Goal: Task Accomplishment & Management: Use online tool/utility

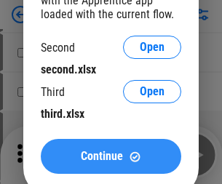
click at [110, 156] on span "Continue" at bounding box center [102, 156] width 42 height 12
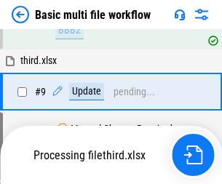
scroll to position [608, 0]
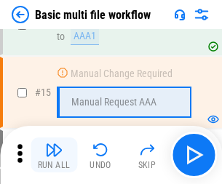
click at [54, 155] on img "button" at bounding box center [53, 149] width 17 height 17
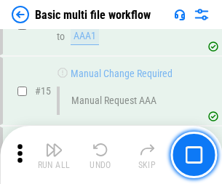
scroll to position [967, 0]
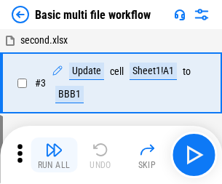
click at [54, 155] on img "button" at bounding box center [53, 149] width 17 height 17
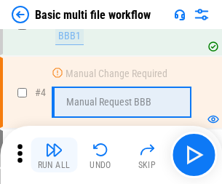
click at [54, 155] on img "button" at bounding box center [53, 149] width 17 height 17
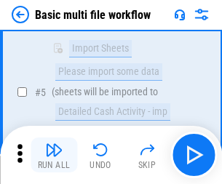
click at [54, 155] on img "button" at bounding box center [53, 149] width 17 height 17
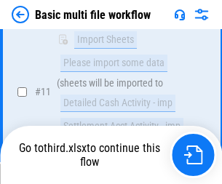
scroll to position [681, 0]
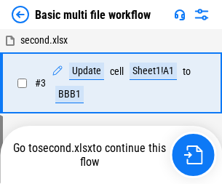
scroll to position [155, 0]
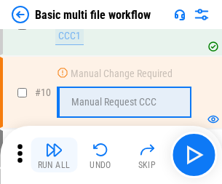
click at [54, 155] on img "button" at bounding box center [53, 149] width 17 height 17
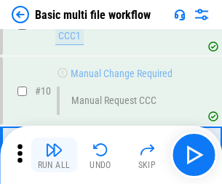
click at [54, 155] on img "button" at bounding box center [53, 149] width 17 height 17
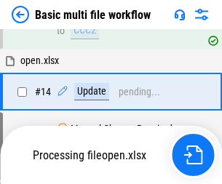
scroll to position [760, 0]
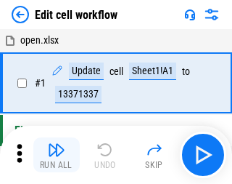
click at [54, 155] on img "button" at bounding box center [56, 149] width 17 height 17
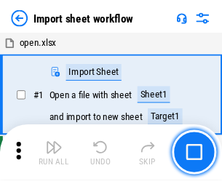
scroll to position [5, 0]
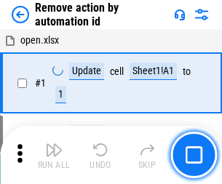
scroll to position [54, 0]
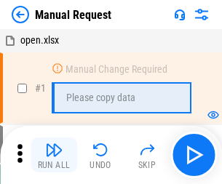
click at [54, 155] on img "button" at bounding box center [53, 149] width 17 height 17
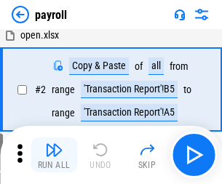
click at [54, 155] on img "button" at bounding box center [53, 149] width 17 height 17
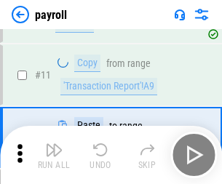
scroll to position [105, 0]
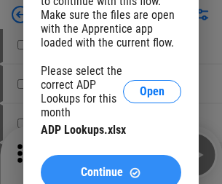
click at [110, 166] on span "Continue" at bounding box center [102, 172] width 42 height 12
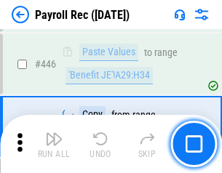
scroll to position [7453, 0]
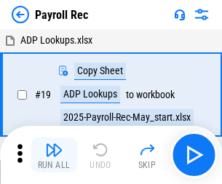
click at [54, 155] on img "button" at bounding box center [53, 149] width 17 height 17
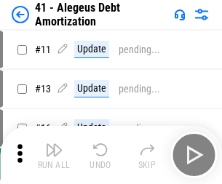
click at [54, 155] on img "button" at bounding box center [53, 149] width 17 height 17
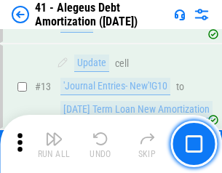
scroll to position [179, 0]
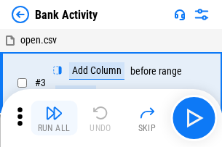
click at [54, 118] on img "button" at bounding box center [53, 113] width 17 height 17
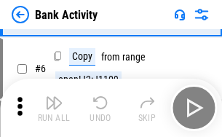
scroll to position [77, 0]
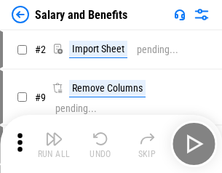
click at [54, 144] on img "button" at bounding box center [53, 138] width 17 height 17
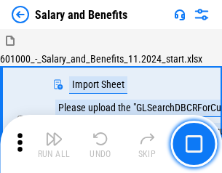
scroll to position [20, 0]
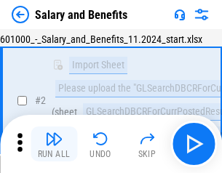
click at [54, 144] on img "button" at bounding box center [53, 138] width 17 height 17
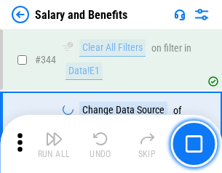
scroll to position [6802, 0]
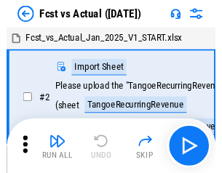
scroll to position [19, 0]
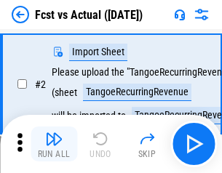
click at [54, 144] on img "button" at bounding box center [53, 138] width 17 height 17
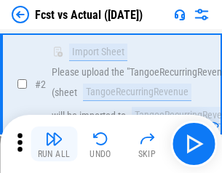
click at [54, 144] on img "button" at bounding box center [53, 138] width 17 height 17
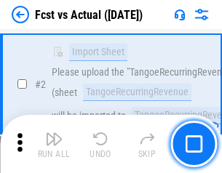
scroll to position [136, 0]
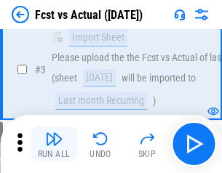
click at [54, 144] on img "button" at bounding box center [53, 138] width 17 height 17
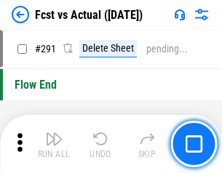
scroll to position [6875, 0]
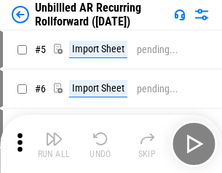
click at [54, 144] on img "button" at bounding box center [53, 138] width 17 height 17
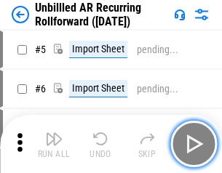
scroll to position [31, 0]
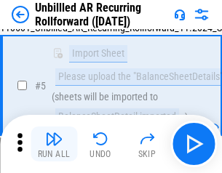
click at [54, 144] on img "button" at bounding box center [53, 138] width 17 height 17
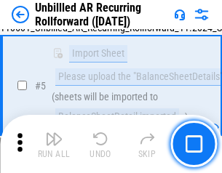
scroll to position [137, 0]
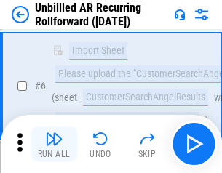
click at [54, 144] on img "button" at bounding box center [53, 138] width 17 height 17
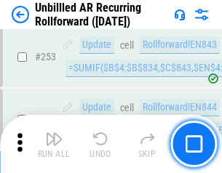
scroll to position [4934, 0]
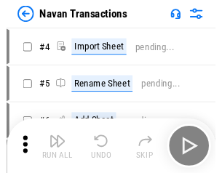
scroll to position [23, 0]
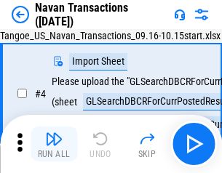
click at [54, 144] on img "button" at bounding box center [53, 138] width 17 height 17
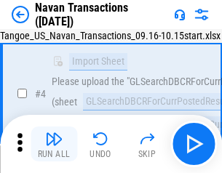
click at [54, 144] on img "button" at bounding box center [53, 138] width 17 height 17
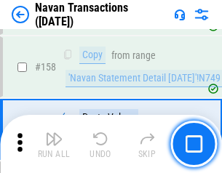
scroll to position [4710, 0]
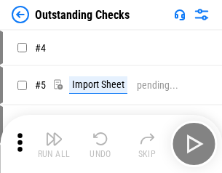
click at [54, 144] on img "button" at bounding box center [53, 138] width 17 height 17
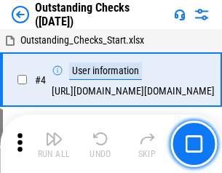
scroll to position [61, 0]
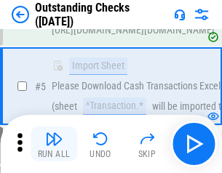
click at [54, 144] on img "button" at bounding box center [53, 138] width 17 height 17
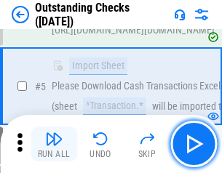
scroll to position [152, 0]
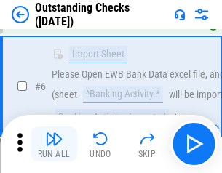
click at [54, 144] on img "button" at bounding box center [53, 138] width 17 height 17
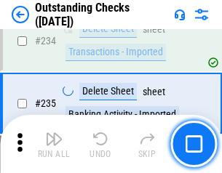
scroll to position [4411, 0]
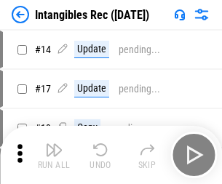
click at [54, 155] on img "button" at bounding box center [53, 149] width 17 height 17
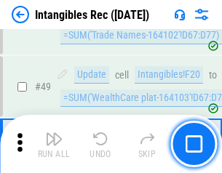
scroll to position [566, 0]
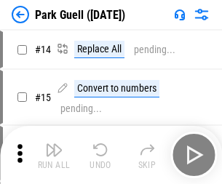
click at [54, 144] on img "button" at bounding box center [53, 149] width 17 height 17
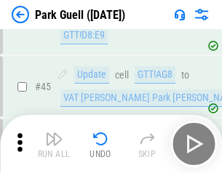
scroll to position [1817, 0]
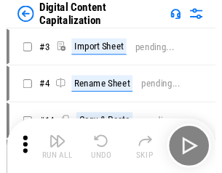
scroll to position [31, 0]
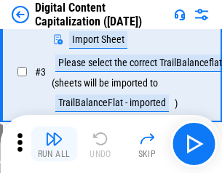
click at [54, 144] on img "button" at bounding box center [53, 138] width 17 height 17
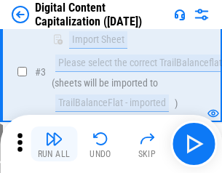
click at [54, 144] on img "button" at bounding box center [53, 138] width 17 height 17
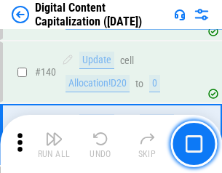
scroll to position [1530, 0]
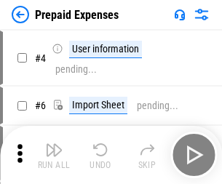
click at [54, 144] on img "button" at bounding box center [53, 149] width 17 height 17
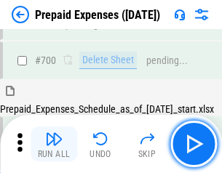
scroll to position [3909, 0]
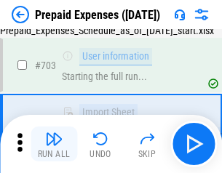
click at [54, 144] on img "button" at bounding box center [53, 138] width 17 height 17
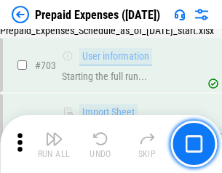
scroll to position [3994, 0]
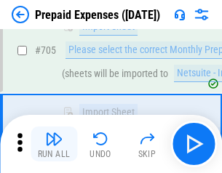
click at [54, 144] on img "button" at bounding box center [53, 138] width 17 height 17
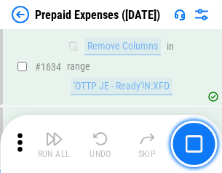
scroll to position [14144, 0]
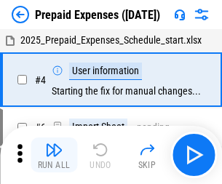
click at [54, 155] on img "button" at bounding box center [53, 149] width 17 height 17
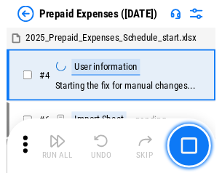
scroll to position [64, 0]
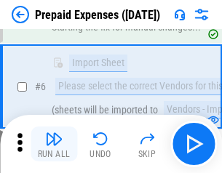
click at [54, 144] on img "button" at bounding box center [53, 138] width 17 height 17
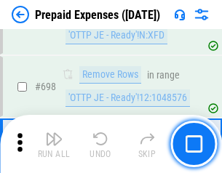
scroll to position [5059, 0]
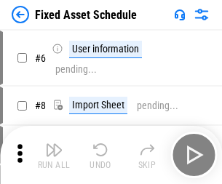
click at [54, 155] on img "button" at bounding box center [53, 149] width 17 height 17
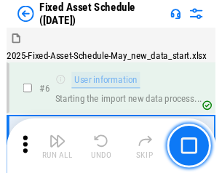
scroll to position [78, 0]
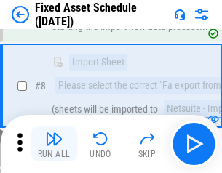
click at [54, 144] on img "button" at bounding box center [53, 138] width 17 height 17
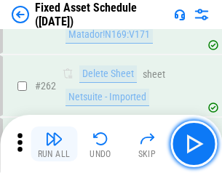
scroll to position [4630, 0]
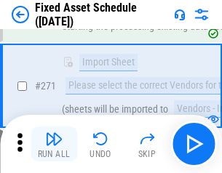
click at [54, 144] on img "button" at bounding box center [53, 138] width 17 height 17
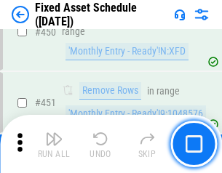
scroll to position [6494, 0]
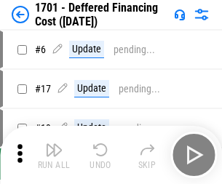
click at [54, 155] on img "button" at bounding box center [53, 149] width 17 height 17
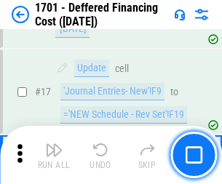
scroll to position [174, 0]
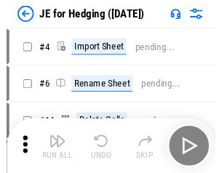
scroll to position [2, 0]
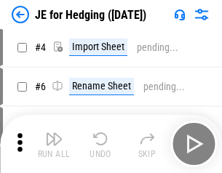
click at [54, 144] on img "button" at bounding box center [53, 138] width 17 height 17
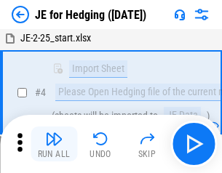
click at [54, 144] on img "button" at bounding box center [53, 138] width 17 height 17
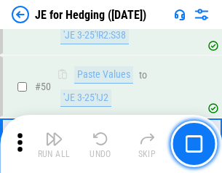
scroll to position [941, 0]
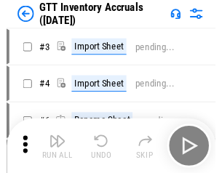
scroll to position [2, 0]
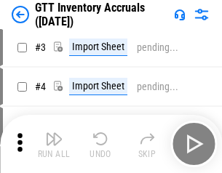
click at [54, 144] on img "button" at bounding box center [53, 138] width 17 height 17
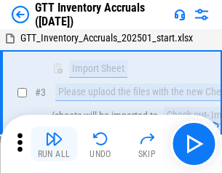
click at [54, 144] on img "button" at bounding box center [53, 138] width 17 height 17
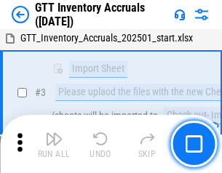
scroll to position [94, 0]
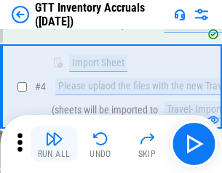
click at [54, 144] on img "button" at bounding box center [53, 138] width 17 height 17
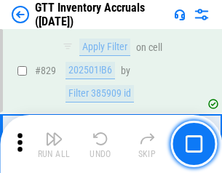
scroll to position [11027, 0]
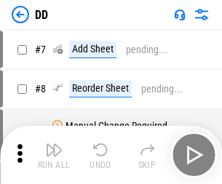
click at [54, 155] on img "button" at bounding box center [53, 149] width 17 height 17
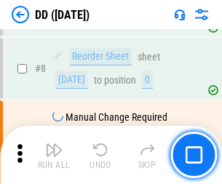
scroll to position [140, 0]
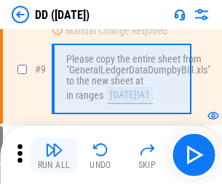
click at [54, 155] on img "button" at bounding box center [53, 149] width 17 height 17
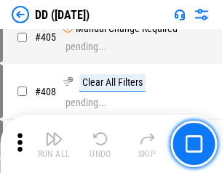
scroll to position [6500, 0]
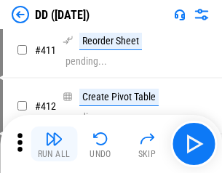
click at [54, 144] on img "button" at bounding box center [53, 138] width 17 height 17
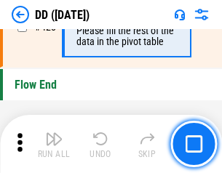
scroll to position [6953, 0]
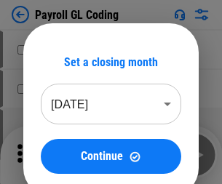
click at [54, 155] on img "button" at bounding box center [53, 149] width 17 height 17
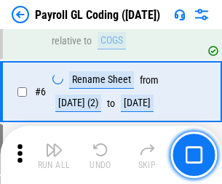
scroll to position [174, 0]
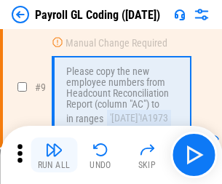
click at [54, 155] on img "button" at bounding box center [53, 149] width 17 height 17
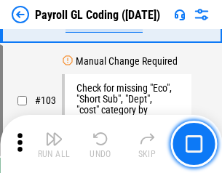
scroll to position [3408, 0]
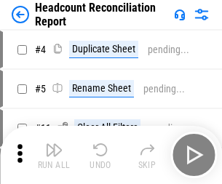
click at [54, 155] on img "button" at bounding box center [53, 149] width 17 height 17
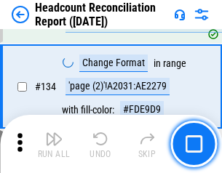
scroll to position [1746, 0]
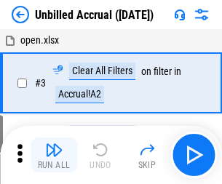
click at [54, 155] on img "button" at bounding box center [53, 149] width 17 height 17
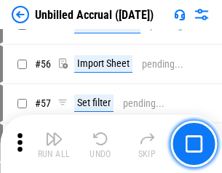
scroll to position [1517, 0]
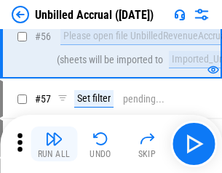
click at [54, 144] on img "button" at bounding box center [53, 138] width 17 height 17
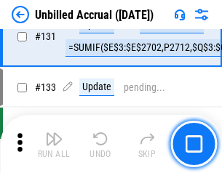
scroll to position [4327, 0]
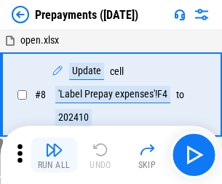
click at [54, 155] on img "button" at bounding box center [53, 149] width 17 height 17
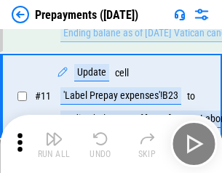
scroll to position [91, 0]
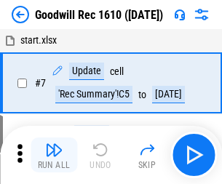
click at [54, 155] on img "button" at bounding box center [53, 149] width 17 height 17
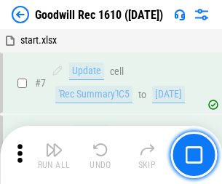
scroll to position [248, 0]
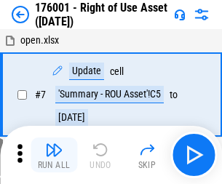
click at [54, 155] on img "button" at bounding box center [53, 149] width 17 height 17
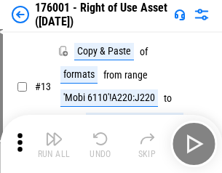
scroll to position [94, 0]
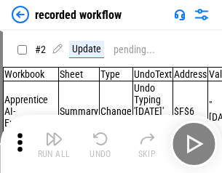
click at [54, 144] on img "button" at bounding box center [53, 138] width 17 height 17
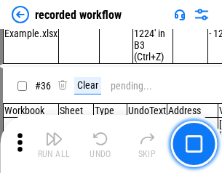
scroll to position [4541, 0]
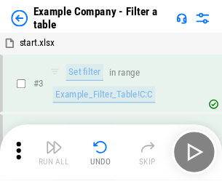
scroll to position [1329, 0]
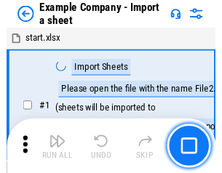
scroll to position [23, 0]
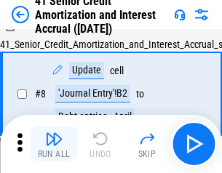
click at [54, 144] on img "button" at bounding box center [53, 138] width 17 height 17
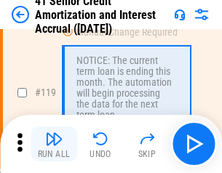
click at [54, 144] on img "button" at bounding box center [53, 138] width 17 height 17
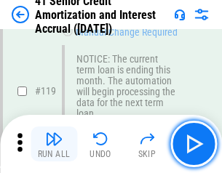
scroll to position [1371, 0]
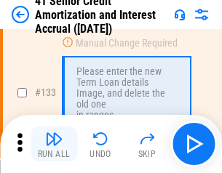
click at [54, 144] on img "button" at bounding box center [53, 138] width 17 height 17
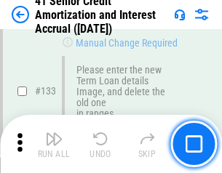
scroll to position [1518, 0]
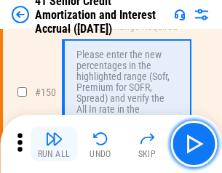
click at [54, 144] on img "button" at bounding box center [53, 138] width 17 height 17
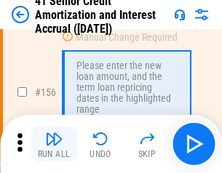
click at [54, 144] on img "button" at bounding box center [53, 138] width 17 height 17
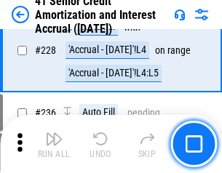
scroll to position [3253, 0]
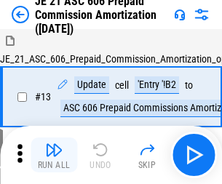
click at [54, 144] on img "button" at bounding box center [53, 149] width 17 height 17
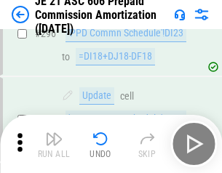
scroll to position [2673, 0]
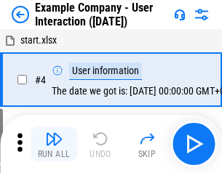
click at [54, 144] on img "button" at bounding box center [53, 138] width 17 height 17
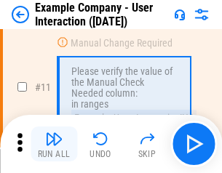
click at [54, 144] on img "button" at bounding box center [53, 138] width 17 height 17
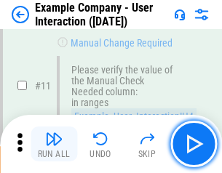
scroll to position [315, 0]
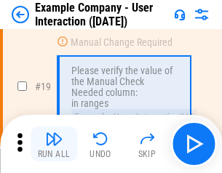
click at [54, 144] on img "button" at bounding box center [53, 138] width 17 height 17
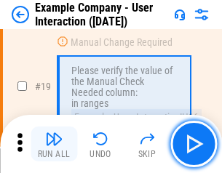
click at [54, 144] on img "button" at bounding box center [53, 138] width 17 height 17
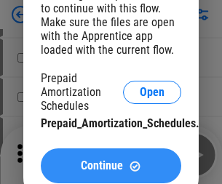
click at [110, 166] on span "Continue" at bounding box center [102, 166] width 42 height 12
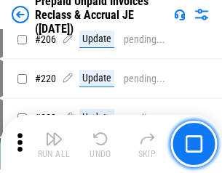
scroll to position [1883, 0]
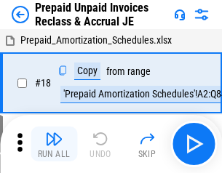
click at [54, 144] on img "button" at bounding box center [53, 138] width 17 height 17
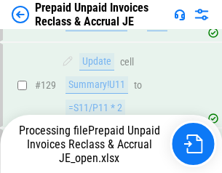
scroll to position [1883, 0]
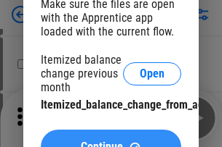
click at [110, 142] on span "Continue" at bounding box center [102, 148] width 42 height 12
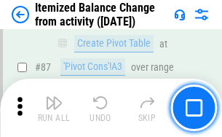
scroll to position [1420, 0]
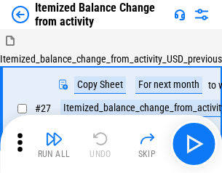
scroll to position [23, 0]
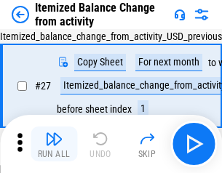
click at [54, 144] on img "button" at bounding box center [53, 138] width 17 height 17
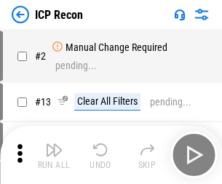
scroll to position [7, 0]
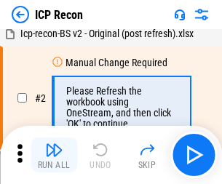
click at [54, 155] on img "button" at bounding box center [53, 149] width 17 height 17
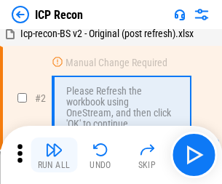
click at [54, 155] on img "button" at bounding box center [53, 149] width 17 height 17
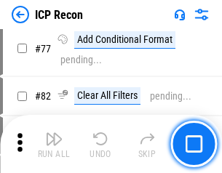
scroll to position [1305, 0]
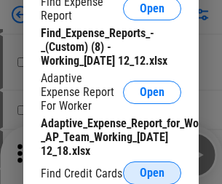
click at [152, 172] on span "Open" at bounding box center [151, 173] width 25 height 12
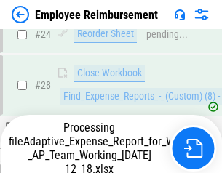
scroll to position [679, 0]
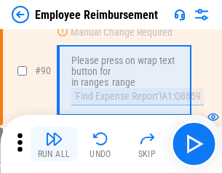
click at [54, 144] on img "button" at bounding box center [53, 138] width 17 height 17
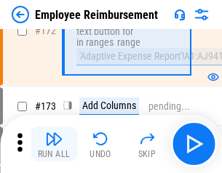
click at [54, 144] on img "button" at bounding box center [53, 138] width 17 height 17
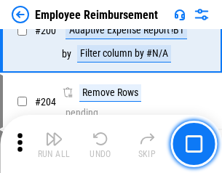
scroll to position [3676, 0]
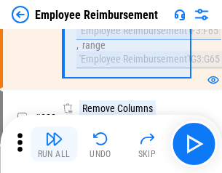
click at [54, 144] on img "button" at bounding box center [53, 138] width 17 height 17
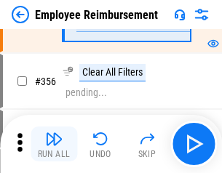
click at [54, 144] on img "button" at bounding box center [53, 138] width 17 height 17
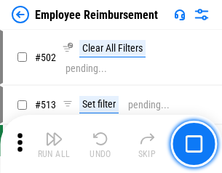
scroll to position [9233, 0]
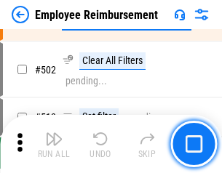
click at [54, 144] on img "button" at bounding box center [53, 138] width 17 height 17
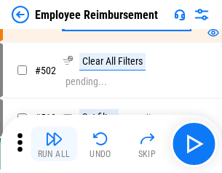
click at [54, 144] on img "button" at bounding box center [53, 138] width 17 height 17
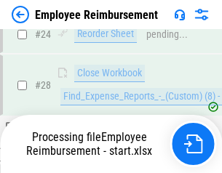
scroll to position [679, 0]
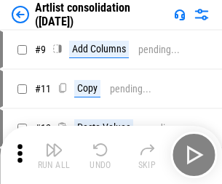
click at [54, 155] on img "button" at bounding box center [53, 149] width 17 height 17
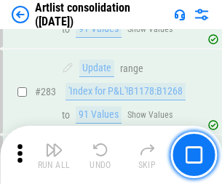
scroll to position [6008, 0]
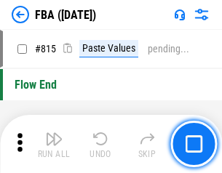
scroll to position [13004, 0]
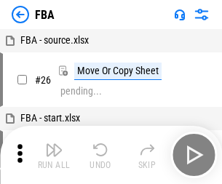
scroll to position [15, 0]
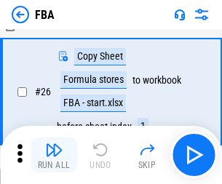
click at [54, 155] on img "button" at bounding box center [53, 149] width 17 height 17
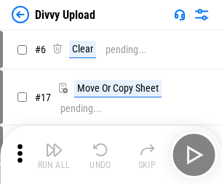
click at [54, 155] on img "button" at bounding box center [53, 149] width 17 height 17
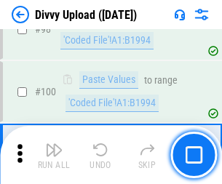
scroll to position [1215, 0]
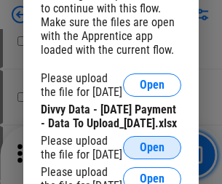
click at [152, 153] on span "Open" at bounding box center [151, 148] width 25 height 12
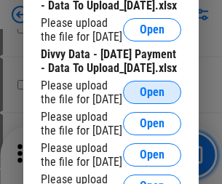
click at [152, 98] on span "Open" at bounding box center [151, 92] width 25 height 12
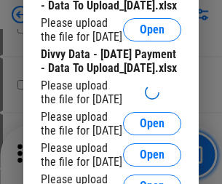
scroll to position [1515, 0]
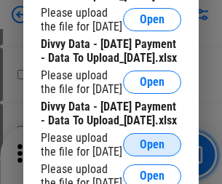
click at [152, 139] on span "Open" at bounding box center [151, 145] width 25 height 12
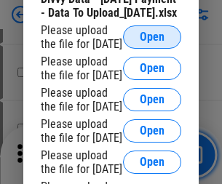
click at [152, 43] on span "Open" at bounding box center [151, 37] width 25 height 12
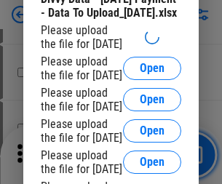
scroll to position [1695, 0]
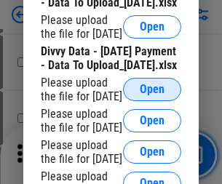
click at [152, 92] on span "Open" at bounding box center [151, 90] width 25 height 12
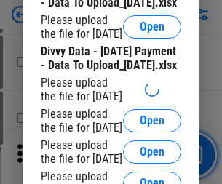
scroll to position [1865, 0]
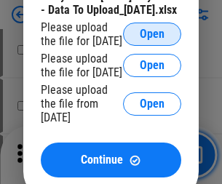
click at [152, 40] on span "Open" at bounding box center [151, 34] width 25 height 12
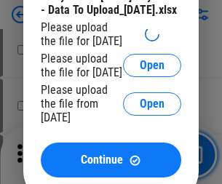
scroll to position [2046, 0]
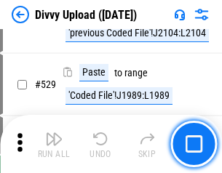
scroll to position [7504, 0]
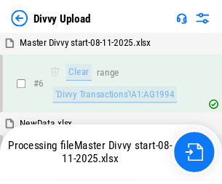
scroll to position [1215, 0]
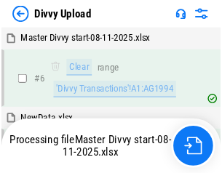
scroll to position [1215, 0]
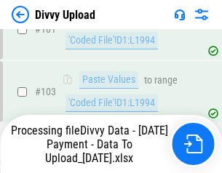
scroll to position [1925, 0]
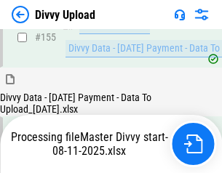
scroll to position [2371, 0]
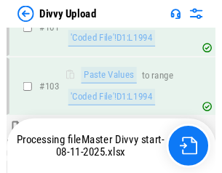
scroll to position [1604, 0]
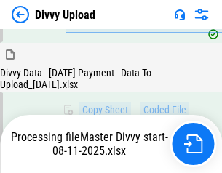
scroll to position [2754, 0]
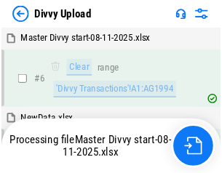
scroll to position [1215, 0]
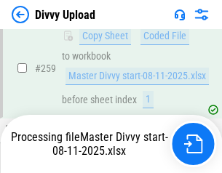
scroll to position [3905, 0]
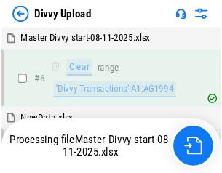
scroll to position [1215, 0]
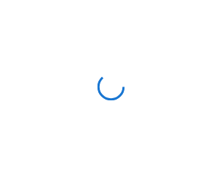
scroll to position [1215, 0]
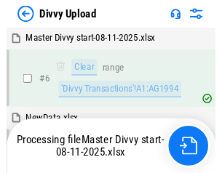
scroll to position [1215, 0]
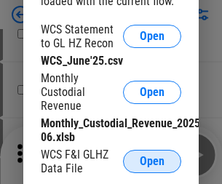
click at [152, 161] on span "Open" at bounding box center [151, 161] width 25 height 12
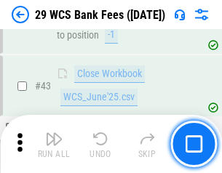
scroll to position [593, 0]
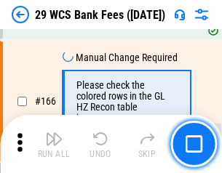
click at [54, 144] on img "button" at bounding box center [53, 138] width 17 height 17
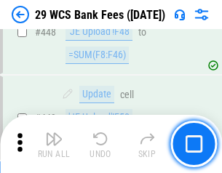
scroll to position [7034, 0]
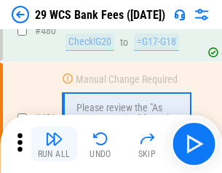
click at [54, 144] on img "button" at bounding box center [53, 138] width 17 height 17
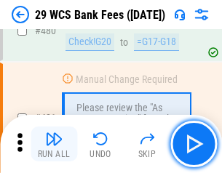
scroll to position [7490, 0]
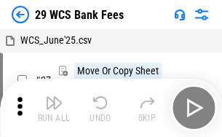
click at [54, 108] on img "button" at bounding box center [53, 102] width 17 height 17
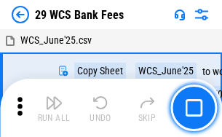
scroll to position [26, 0]
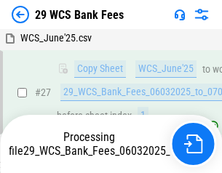
scroll to position [290, 0]
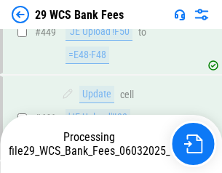
scroll to position [7302, 0]
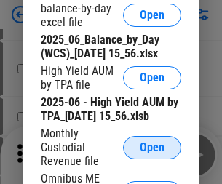
click at [152, 153] on span "Open" at bounding box center [151, 148] width 25 height 12
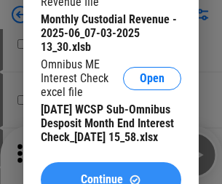
click at [110, 174] on span "Continue" at bounding box center [102, 180] width 42 height 12
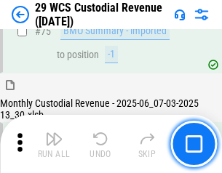
scroll to position [1517, 0]
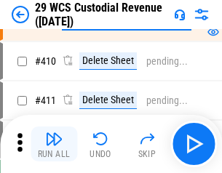
click at [54, 144] on img "button" at bounding box center [53, 138] width 17 height 17
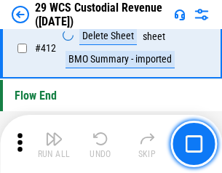
scroll to position [6938, 0]
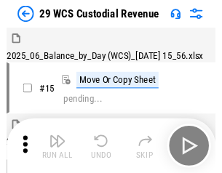
scroll to position [35, 0]
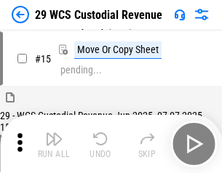
click at [54, 144] on img "button" at bounding box center [53, 138] width 17 height 17
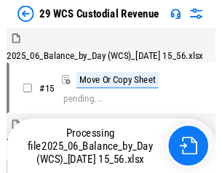
scroll to position [35, 0]
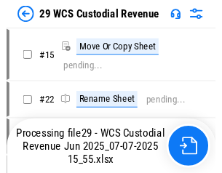
scroll to position [27, 0]
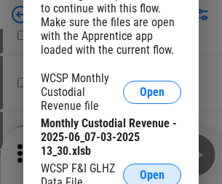
click at [152, 172] on span "Open" at bounding box center [151, 175] width 25 height 12
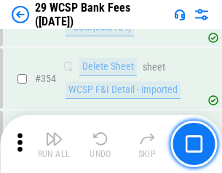
scroll to position [4829, 0]
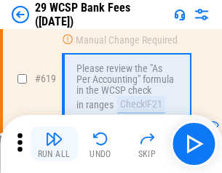
click at [54, 144] on img "button" at bounding box center [53, 138] width 17 height 17
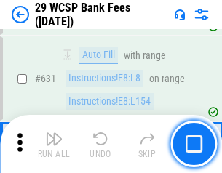
scroll to position [8373, 0]
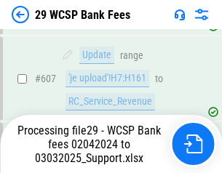
scroll to position [7743, 0]
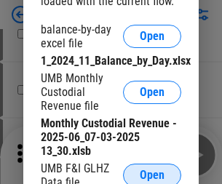
click at [152, 172] on span "Open" at bounding box center [151, 175] width 25 height 12
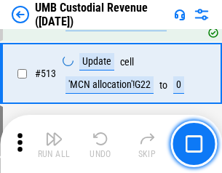
scroll to position [7026, 0]
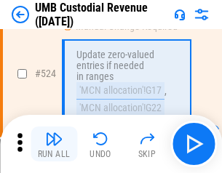
click at [54, 144] on img "button" at bounding box center [53, 138] width 17 height 17
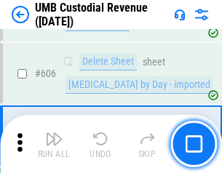
scroll to position [8385, 0]
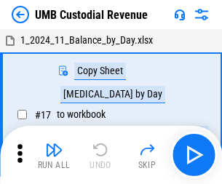
scroll to position [11, 0]
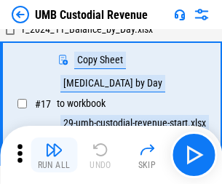
click at [54, 155] on img "button" at bounding box center [53, 149] width 17 height 17
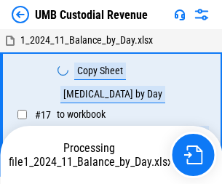
scroll to position [11, 0]
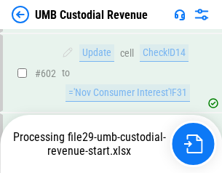
scroll to position [8290, 0]
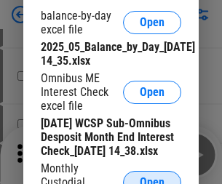
click at [152, 177] on span "Open" at bounding box center [151, 183] width 25 height 12
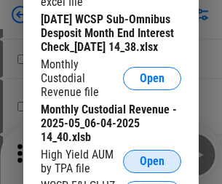
click at [152, 167] on span "Open" at bounding box center [151, 161] width 25 height 12
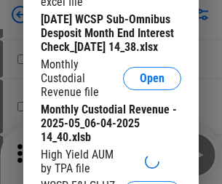
scroll to position [279, 0]
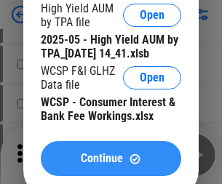
click at [110, 164] on span "Continue" at bounding box center [102, 159] width 42 height 12
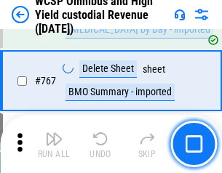
scroll to position [11837, 0]
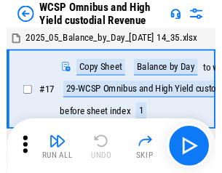
scroll to position [8, 0]
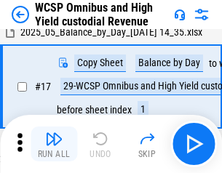
click at [54, 144] on img "button" at bounding box center [53, 138] width 17 height 17
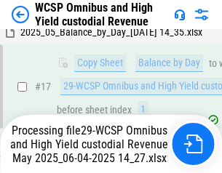
scroll to position [302, 0]
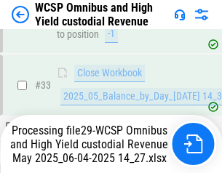
scroll to position [719, 0]
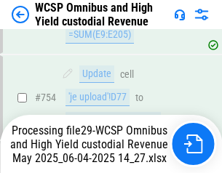
scroll to position [11741, 0]
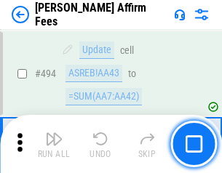
scroll to position [3950, 0]
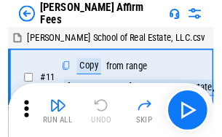
scroll to position [15, 0]
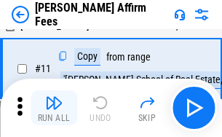
click at [54, 108] on img "button" at bounding box center [53, 102] width 17 height 17
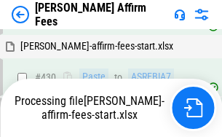
scroll to position [3297, 0]
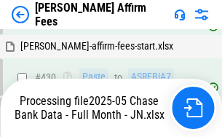
scroll to position [3832, 0]
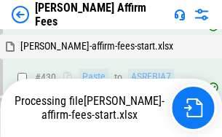
scroll to position [3297, 0]
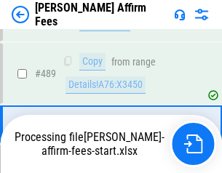
scroll to position [3792, 0]
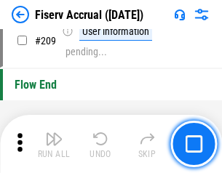
scroll to position [4512, 0]
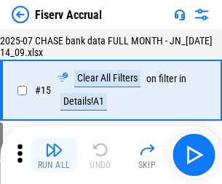
click at [54, 155] on img "button" at bounding box center [53, 149] width 17 height 17
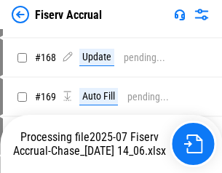
scroll to position [3728, 0]
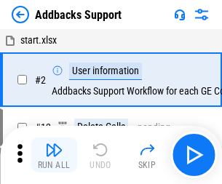
click at [54, 144] on img "button" at bounding box center [53, 149] width 17 height 17
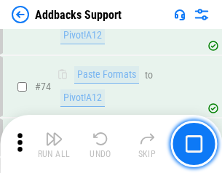
scroll to position [1058, 0]
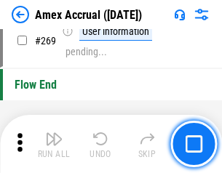
scroll to position [4432, 0]
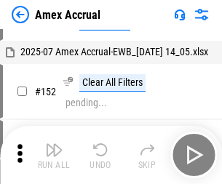
click at [54, 155] on img "button" at bounding box center [53, 149] width 17 height 17
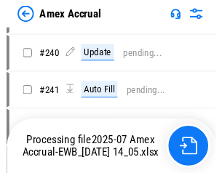
scroll to position [3322, 0]
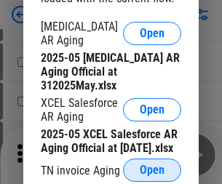
click at [152, 166] on span "Open" at bounding box center [151, 170] width 25 height 12
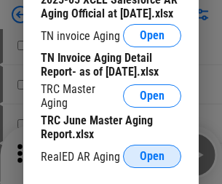
click at [152, 152] on span "Open" at bounding box center [151, 156] width 25 height 12
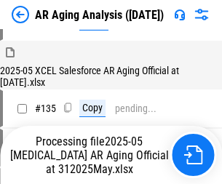
scroll to position [554, 0]
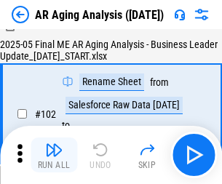
click at [54, 155] on img "button" at bounding box center [53, 149] width 17 height 17
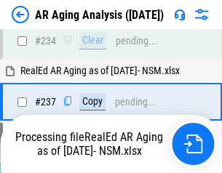
scroll to position [2252, 0]
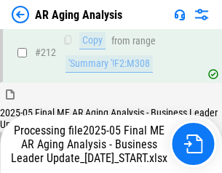
scroll to position [2235, 0]
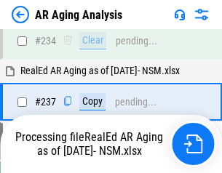
scroll to position [2295, 0]
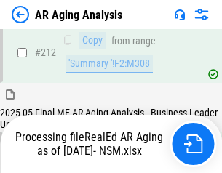
scroll to position [2173, 0]
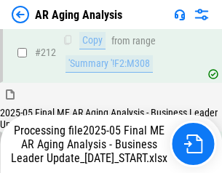
scroll to position [2184, 0]
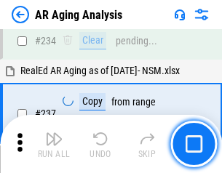
scroll to position [2235, 0]
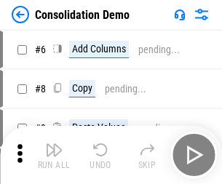
click at [54, 155] on img "button" at bounding box center [53, 149] width 17 height 17
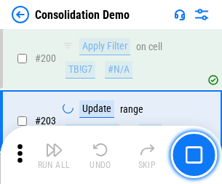
scroll to position [4555, 0]
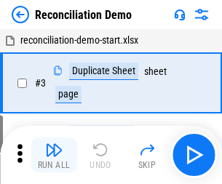
click at [54, 155] on img "button" at bounding box center [53, 149] width 17 height 17
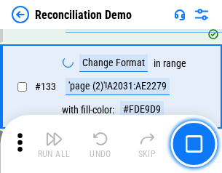
scroll to position [1725, 0]
